Goal: Find specific page/section: Find specific page/section

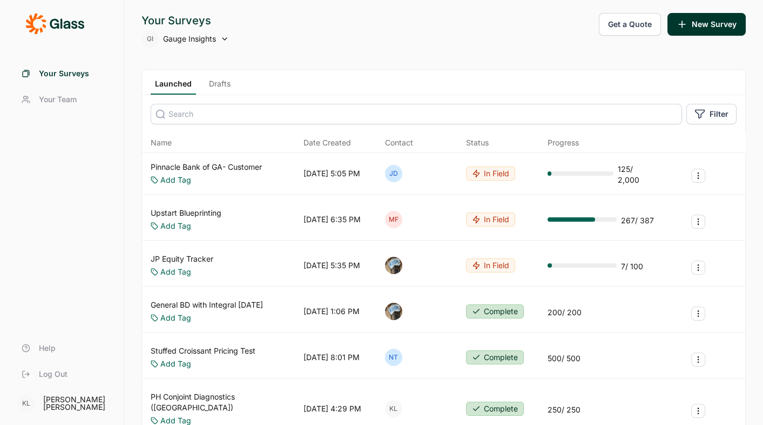
click at [226, 42] on icon at bounding box center [224, 39] width 9 height 9
type input "nature"
click at [184, 88] on li "Natures Fynd" at bounding box center [228, 93] width 173 height 24
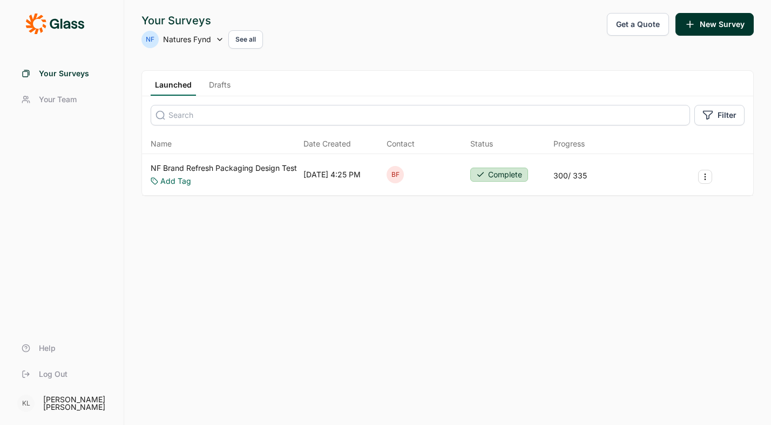
click at [63, 99] on span "Your Team" at bounding box center [58, 99] width 38 height 11
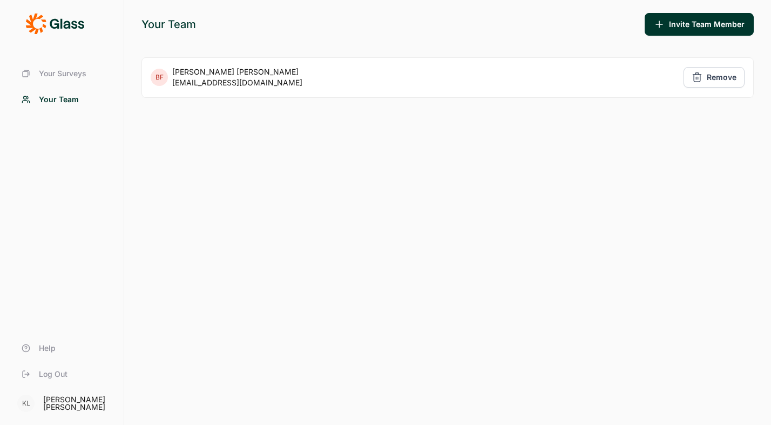
click at [50, 71] on span "Your Surveys" at bounding box center [63, 73] width 48 height 11
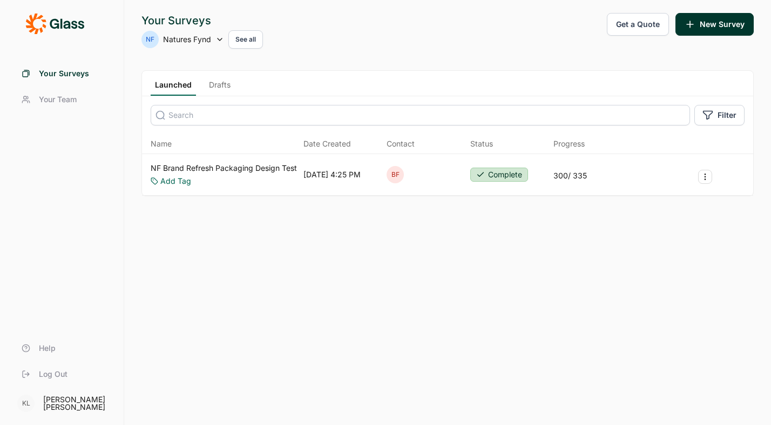
click at [75, 178] on div "Your Surveys Your Team Help Log Out" at bounding box center [62, 223] width 98 height 326
